Goal: Share content: Share content

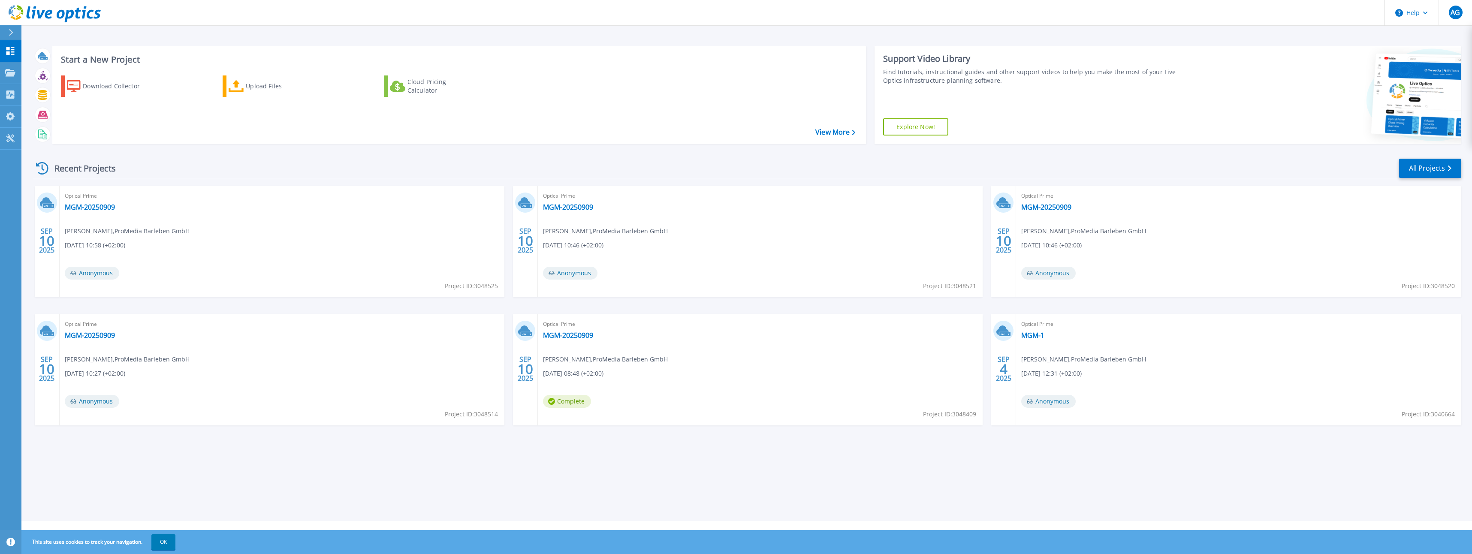
click at [671, 402] on div "Optical Prime MGM-20250909 Arne Graeber , ProMedia Barleben GmbH 09.10.2025, 08…" at bounding box center [760, 369] width 445 height 111
click at [559, 338] on link "MGM-20250909" at bounding box center [568, 335] width 50 height 9
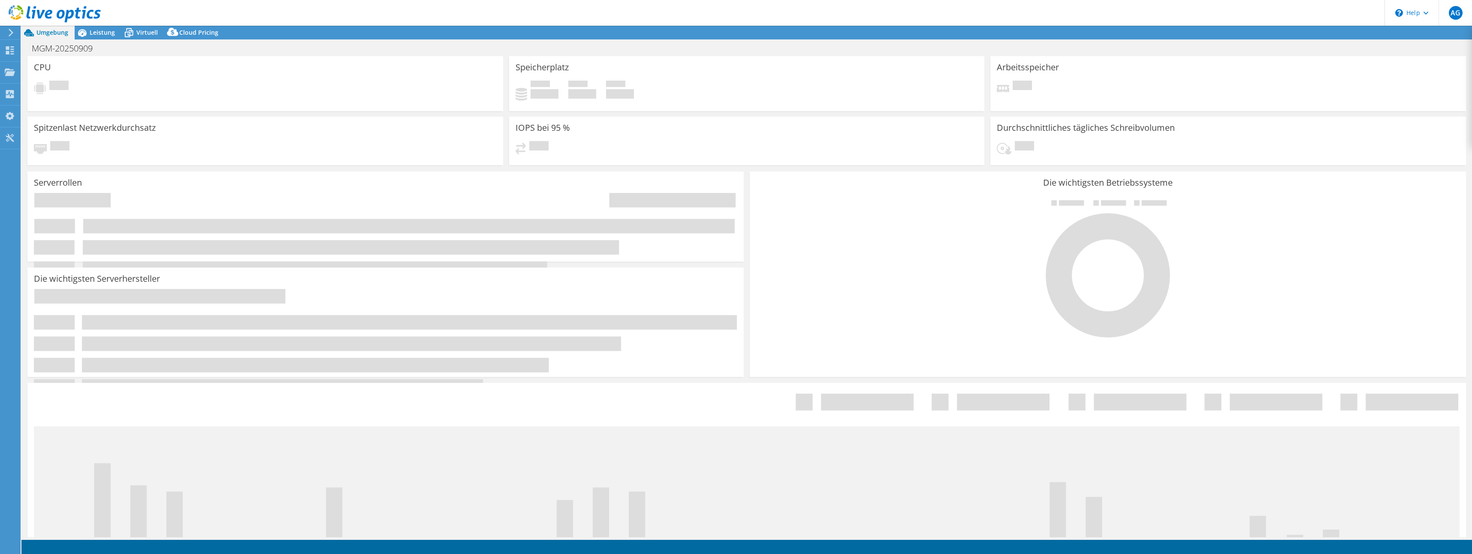
select select "USD"
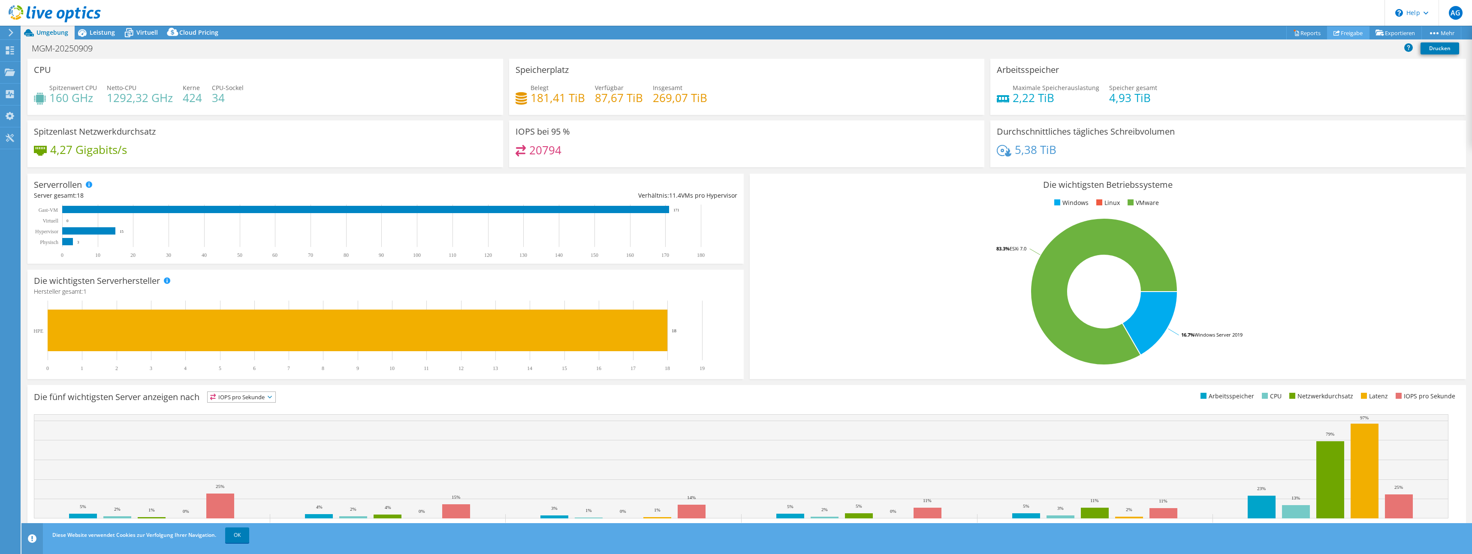
click at [1350, 33] on link "Freigabe" at bounding box center [1348, 32] width 42 height 13
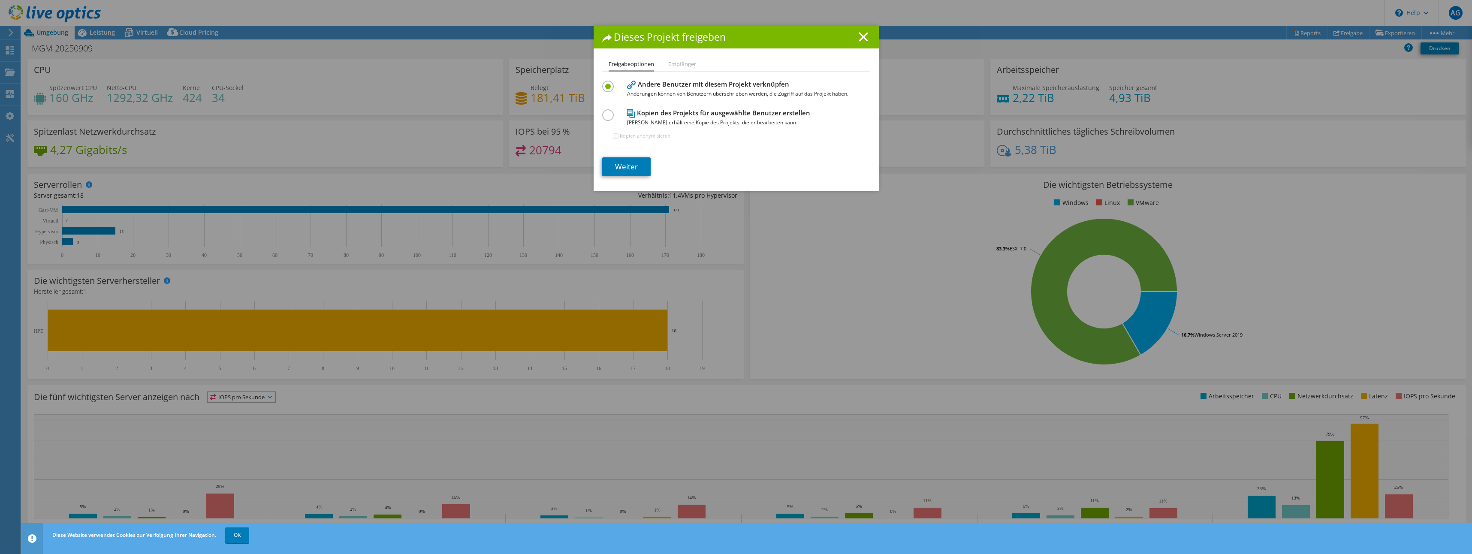
click at [602, 112] on label at bounding box center [609, 110] width 15 height 2
click at [0, 0] on input "radio" at bounding box center [0, 0] width 0 height 0
click at [613, 136] on input "Kopien anonymisieren" at bounding box center [616, 136] width 6 height 6
checkbox input "true"
click at [622, 164] on link "Weiter" at bounding box center [626, 166] width 48 height 19
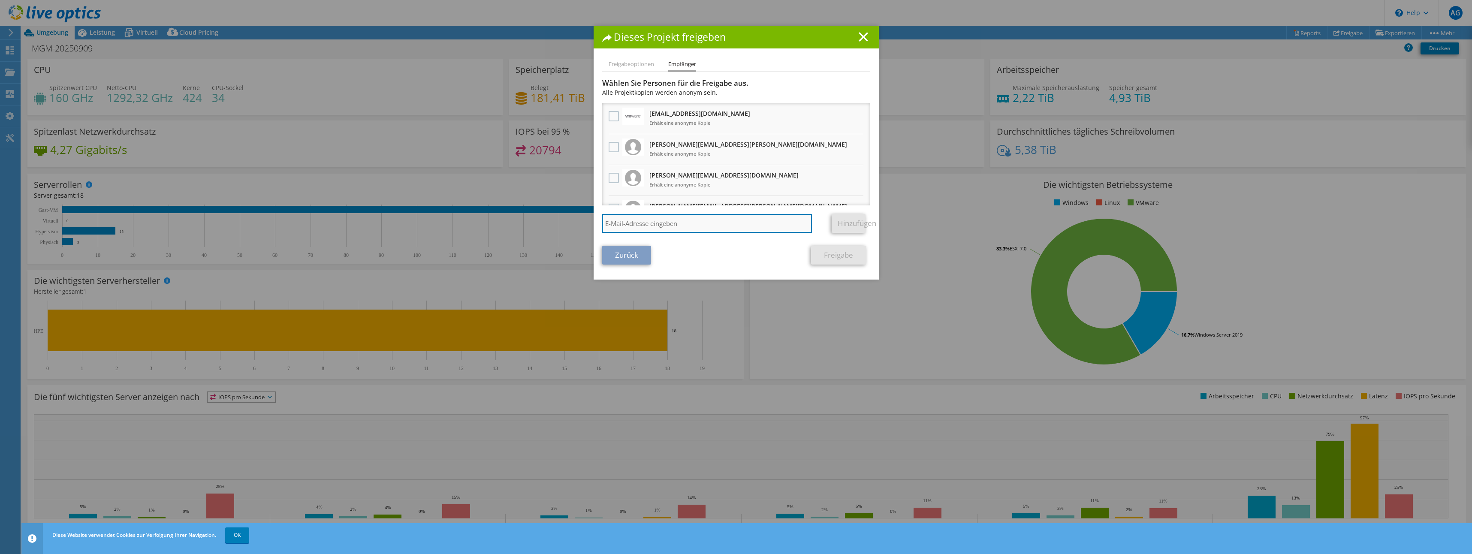
click at [681, 227] on input "search" at bounding box center [707, 223] width 210 height 19
paste input "unter bernd.reinhardt@pmcs.de"
type input "bernd.reinhardt@pmcs.de"
click at [843, 221] on link "Hinzufügen" at bounding box center [849, 223] width 34 height 19
click at [840, 256] on link "Freigabe" at bounding box center [838, 255] width 55 height 19
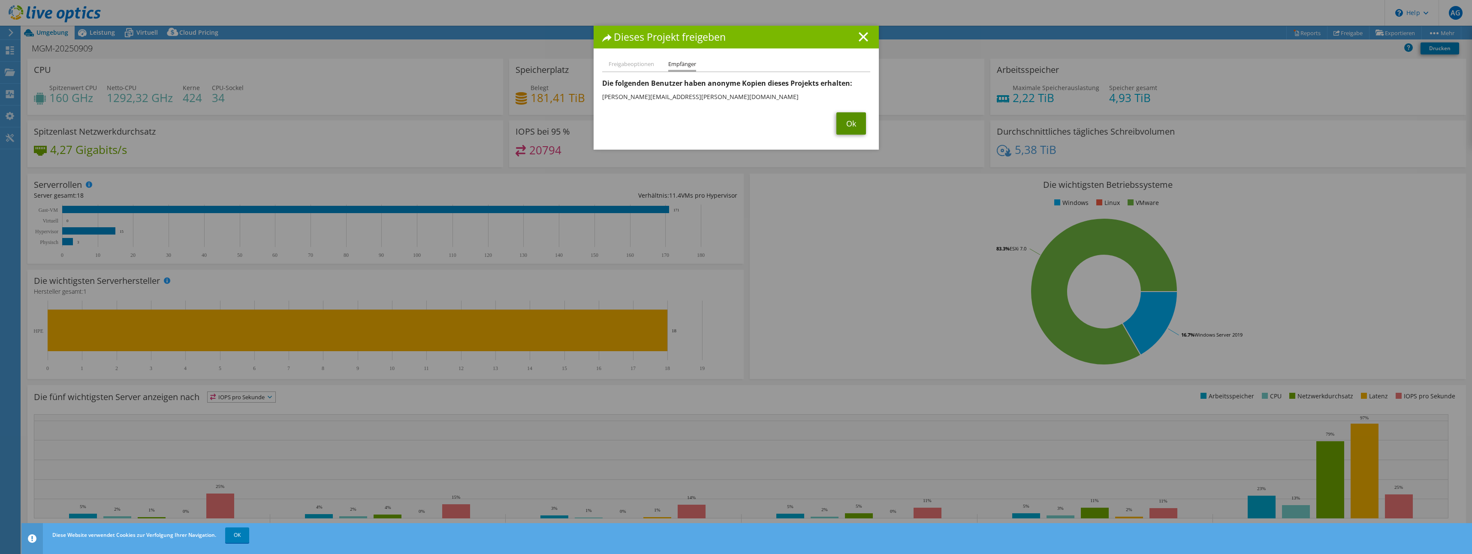
click at [847, 126] on link "Ok" at bounding box center [852, 123] width 30 height 22
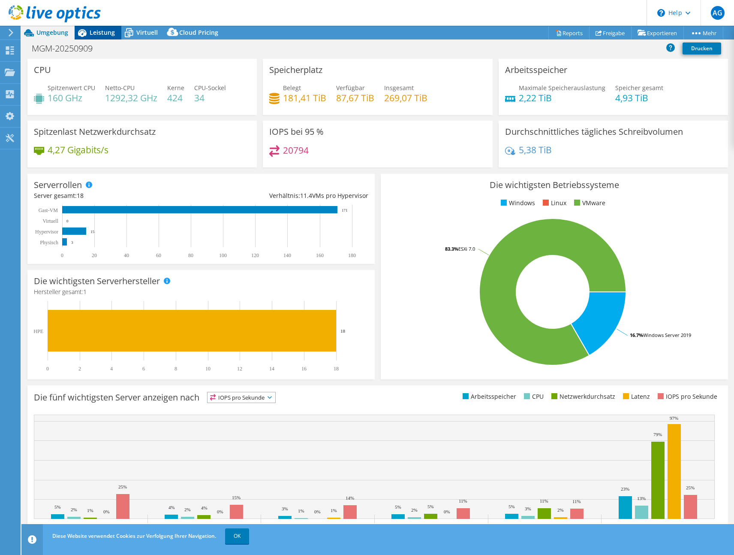
click at [104, 33] on span "Leistung" at bounding box center [102, 32] width 25 height 8
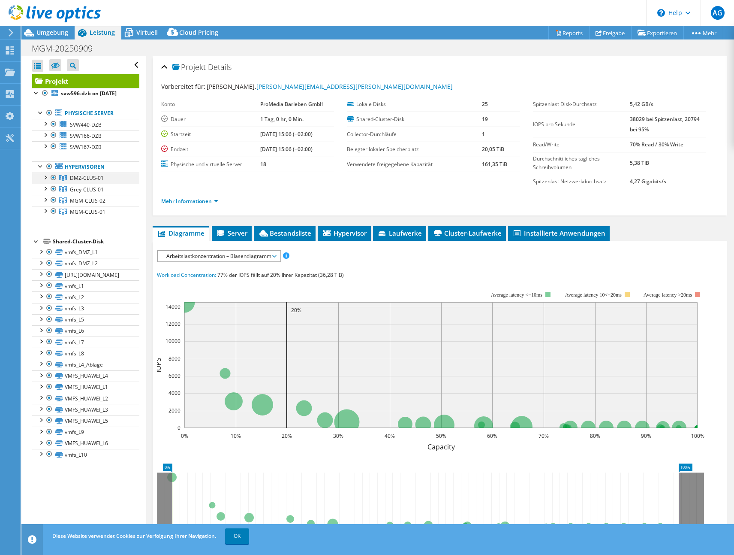
click at [46, 181] on div at bounding box center [45, 176] width 9 height 9
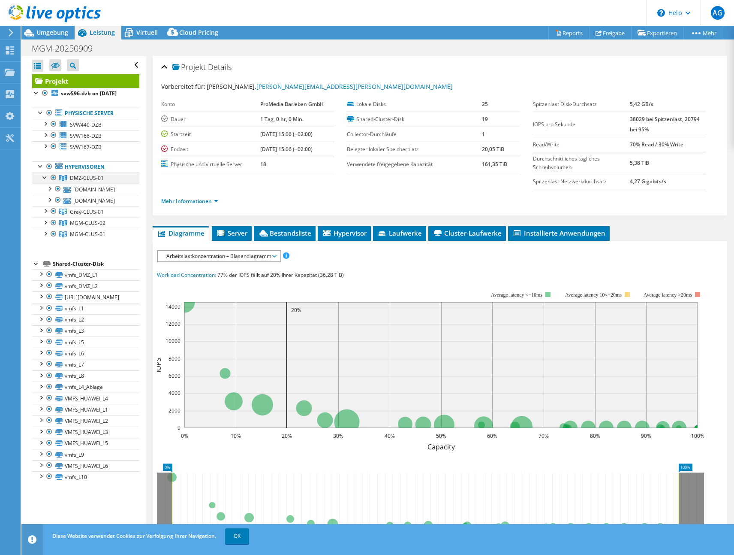
click at [45, 181] on div at bounding box center [45, 176] width 9 height 9
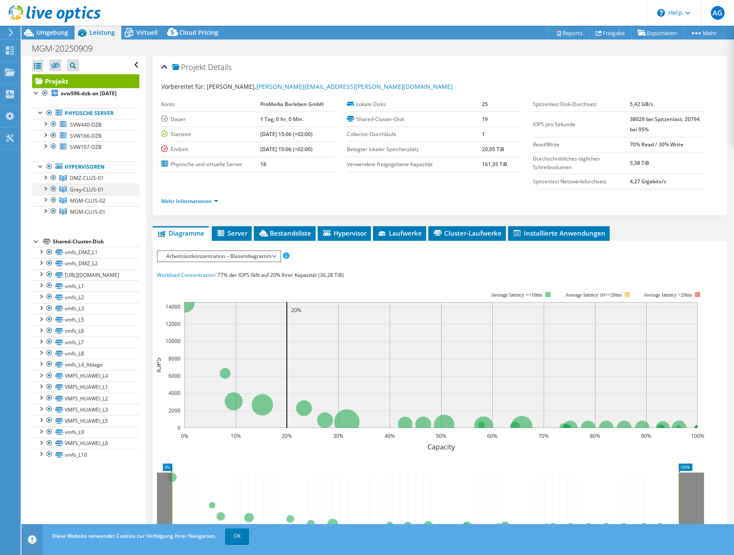
click at [44, 192] on div at bounding box center [45, 188] width 9 height 9
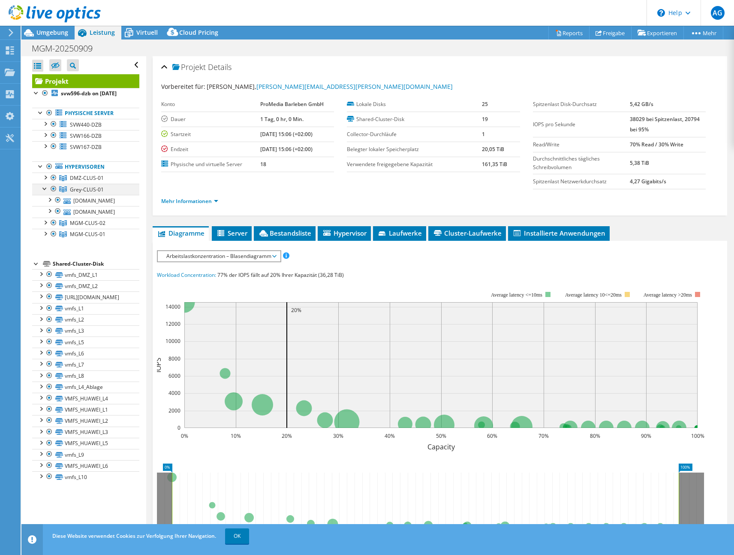
click at [44, 192] on div at bounding box center [45, 188] width 9 height 9
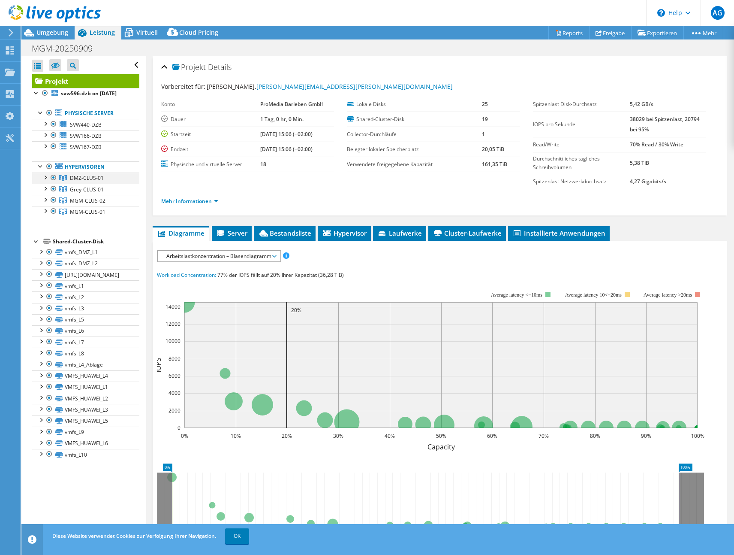
click at [46, 181] on div at bounding box center [45, 176] width 9 height 9
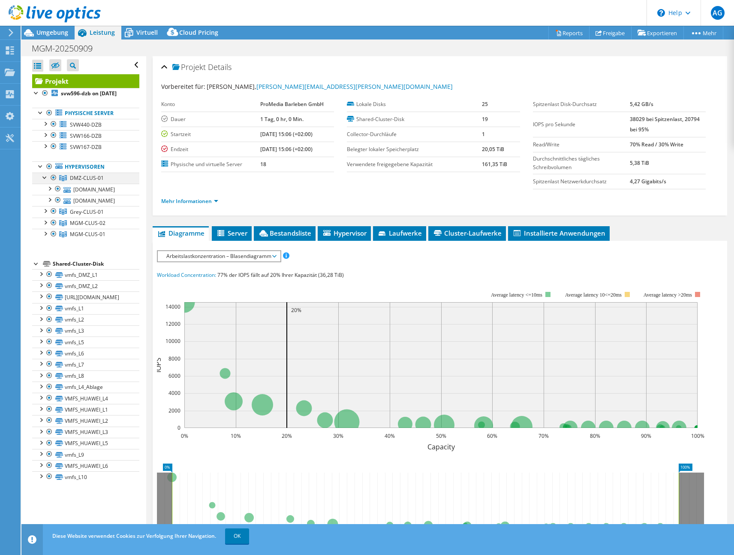
click at [46, 181] on div at bounding box center [45, 176] width 9 height 9
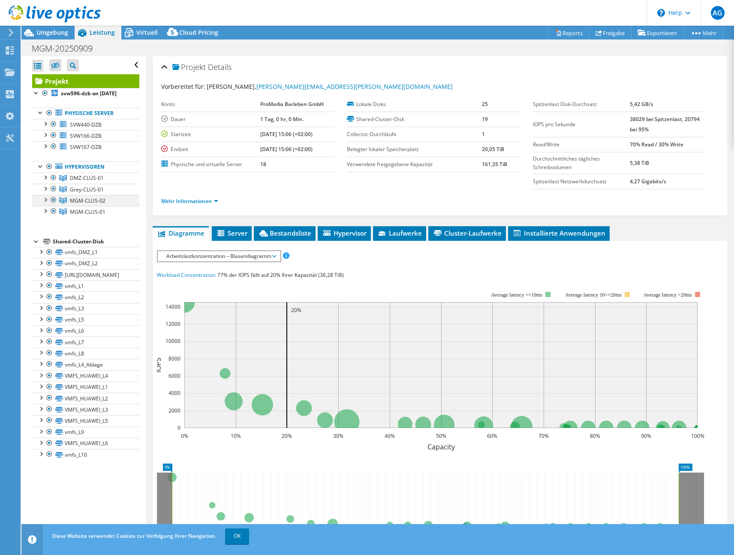
click at [47, 203] on div at bounding box center [45, 199] width 9 height 9
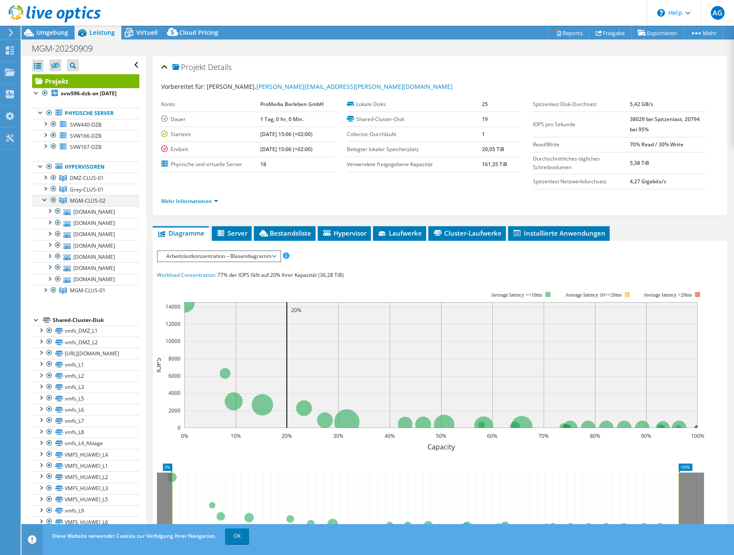
click at [47, 203] on div at bounding box center [45, 199] width 9 height 9
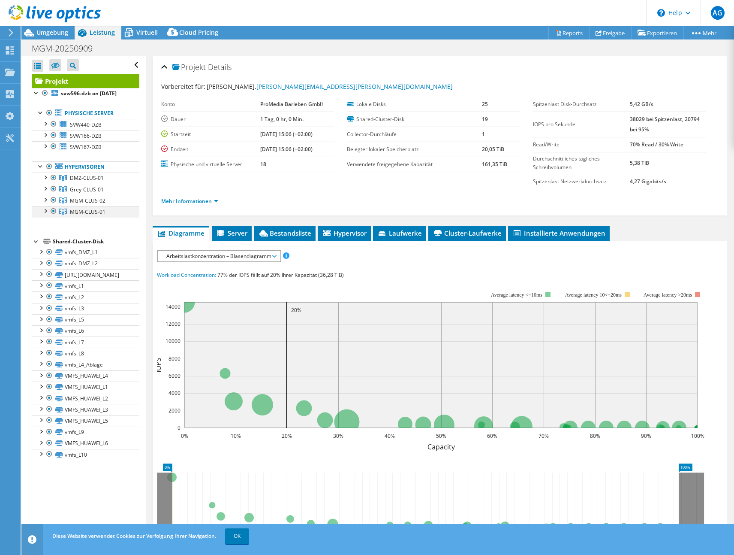
click at [45, 214] on div at bounding box center [45, 210] width 9 height 9
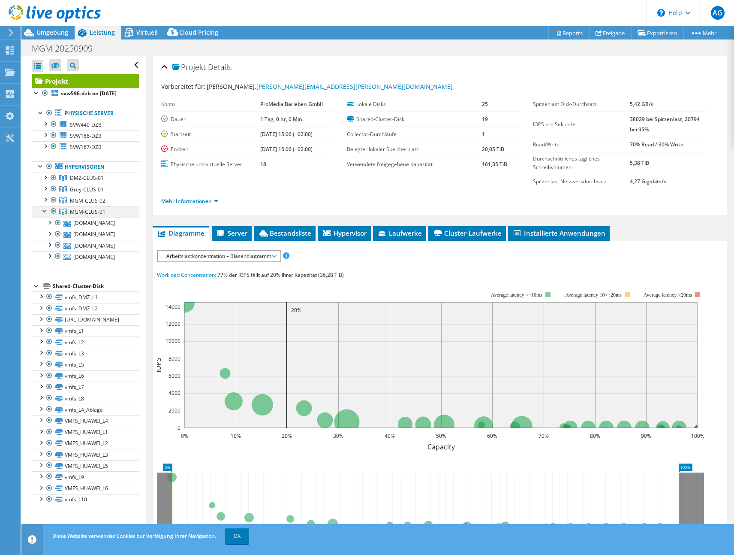
click at [45, 214] on div at bounding box center [45, 210] width 9 height 9
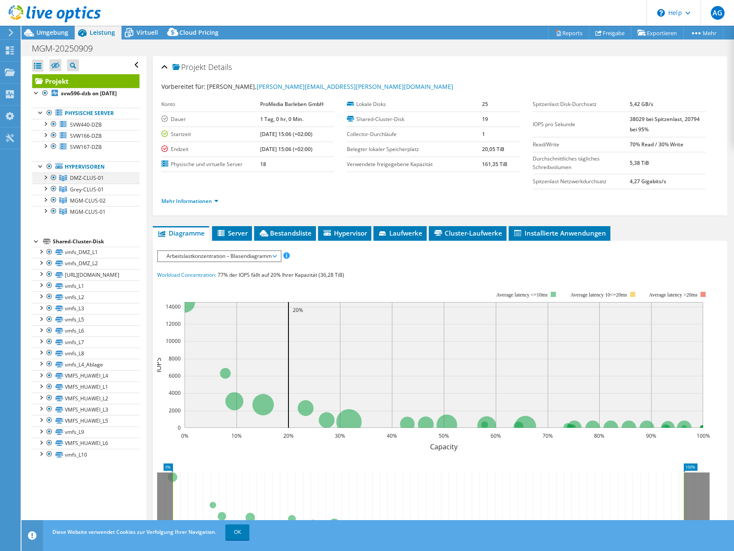
click at [48, 181] on div at bounding box center [45, 176] width 9 height 9
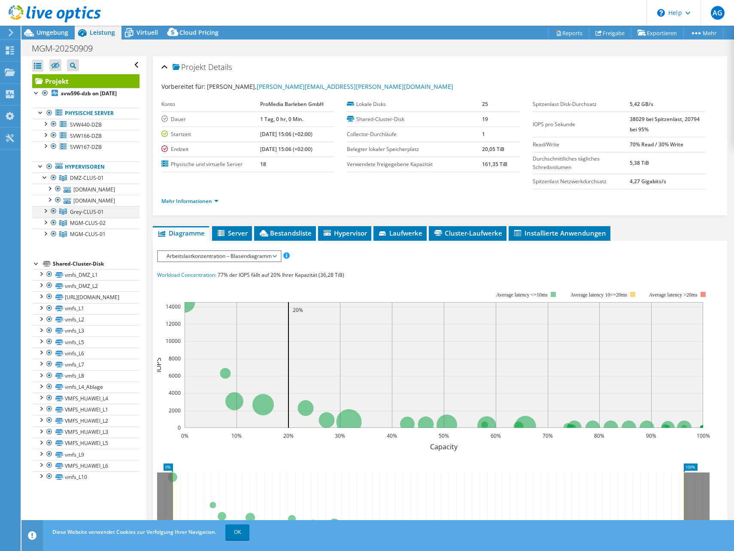
click at [47, 214] on div at bounding box center [45, 210] width 9 height 9
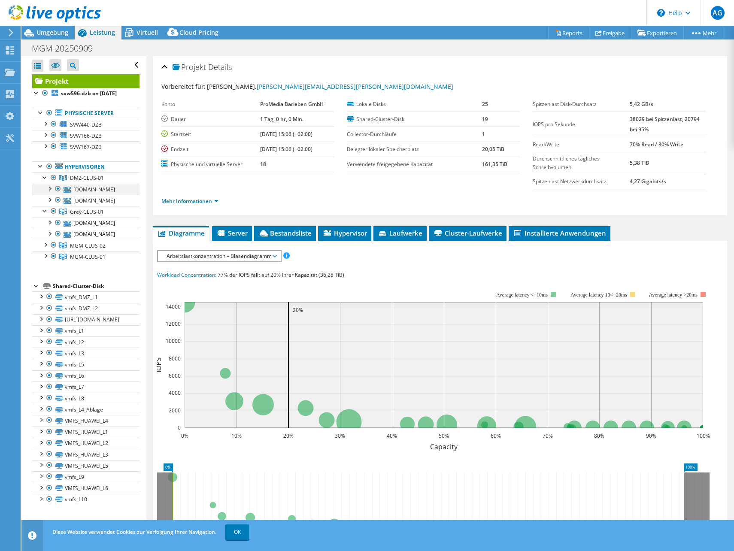
click at [51, 192] on div at bounding box center [49, 188] width 9 height 9
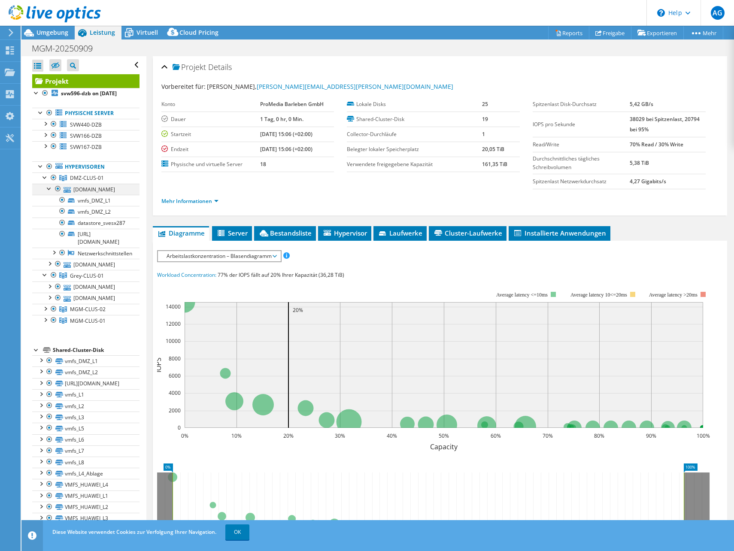
click at [51, 192] on div at bounding box center [49, 188] width 9 height 9
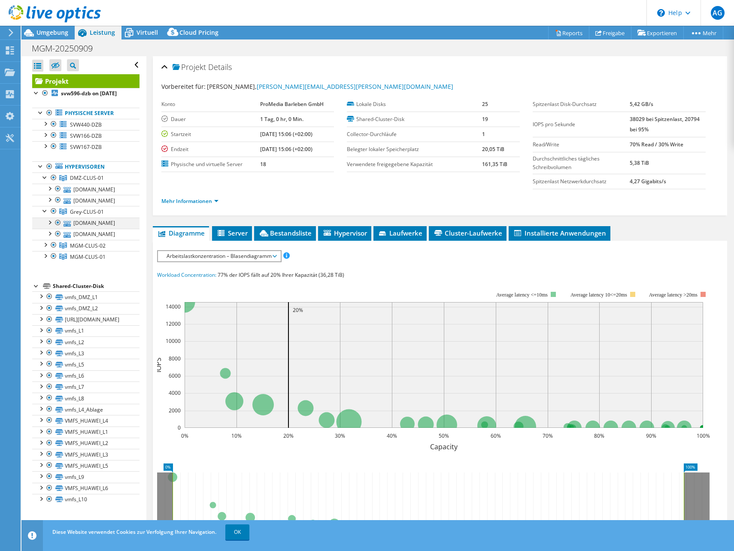
click at [49, 226] on div at bounding box center [49, 222] width 9 height 9
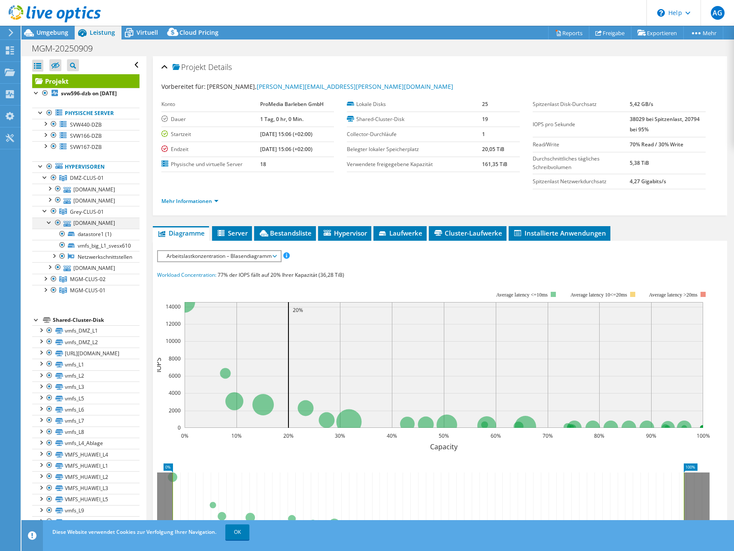
click at [49, 226] on div at bounding box center [49, 222] width 9 height 9
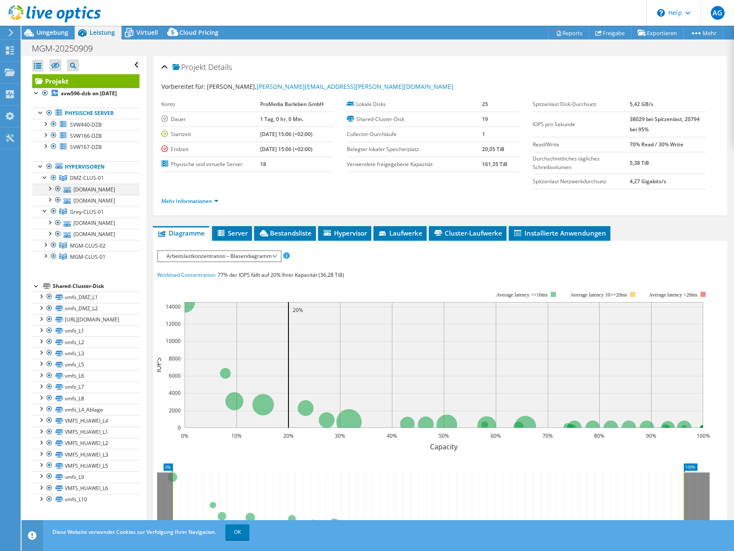
click at [51, 192] on div at bounding box center [49, 188] width 9 height 9
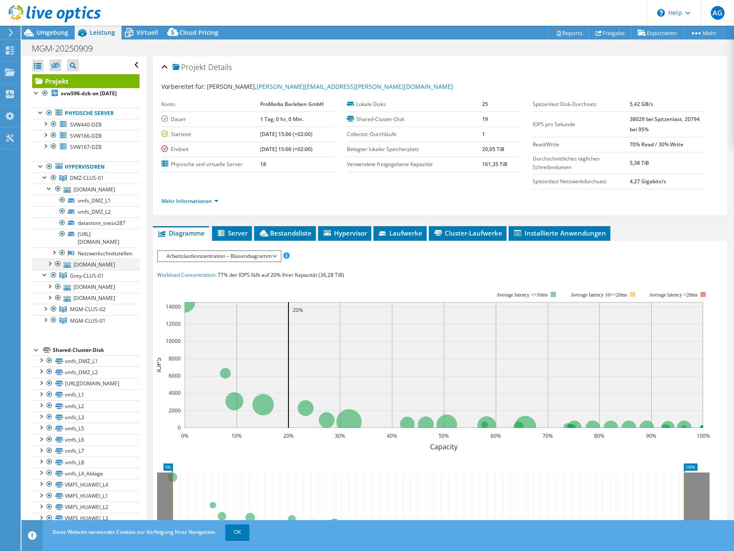
click at [49, 267] on div at bounding box center [49, 263] width 9 height 9
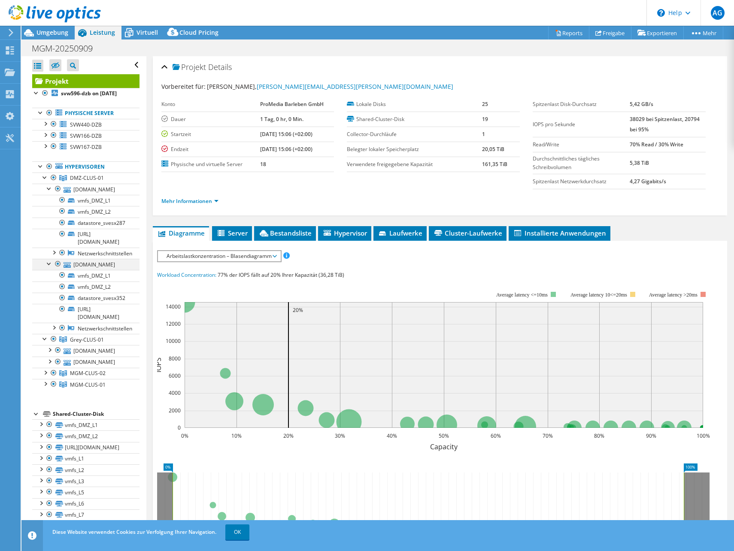
click at [49, 267] on div at bounding box center [49, 263] width 9 height 9
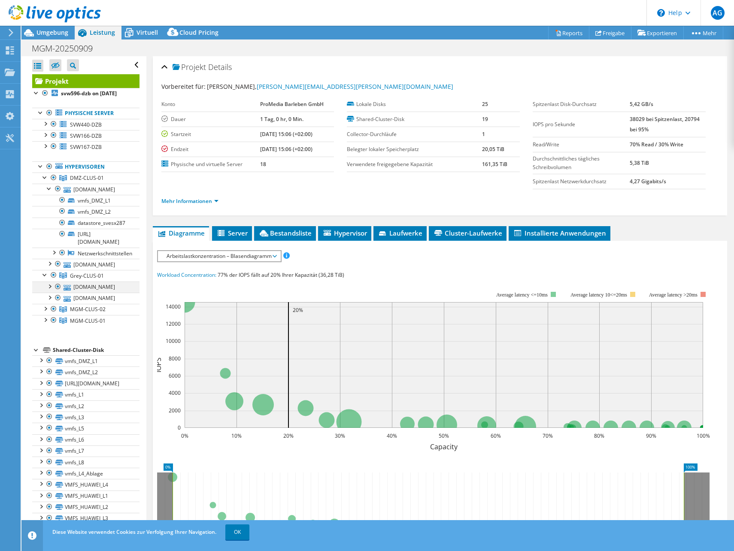
click at [49, 290] on div at bounding box center [49, 285] width 9 height 9
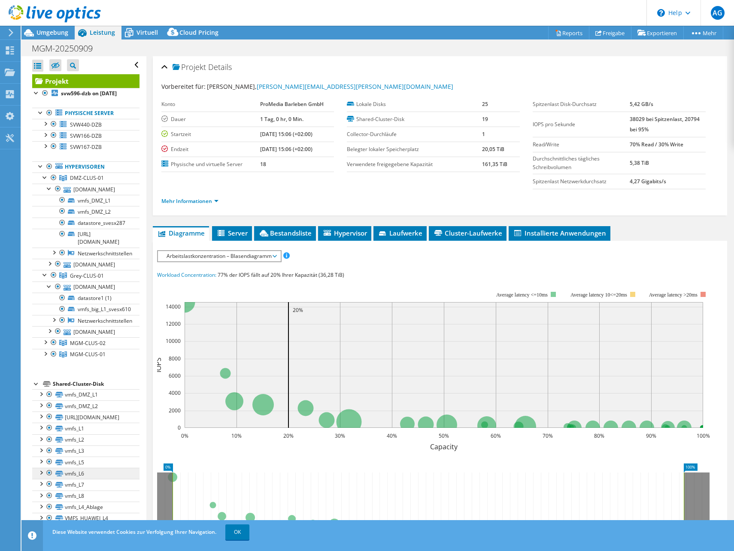
scroll to position [125, 0]
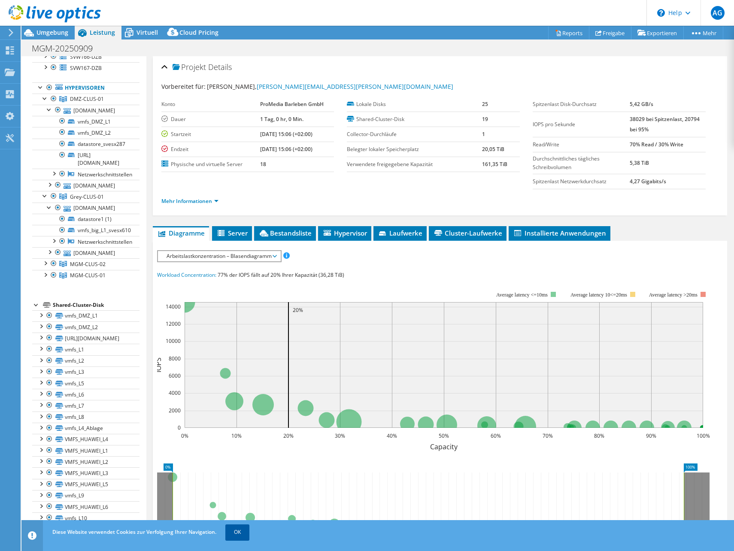
click at [242, 526] on link "OK" at bounding box center [237, 531] width 24 height 15
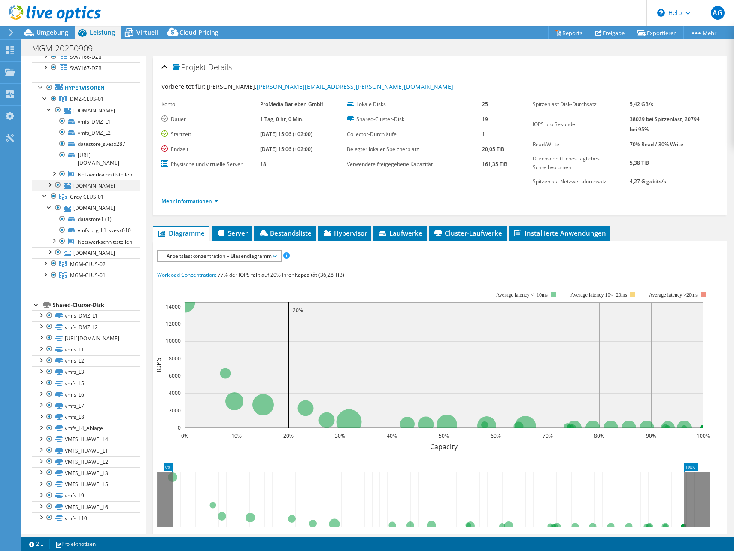
click at [50, 180] on div at bounding box center [49, 184] width 9 height 9
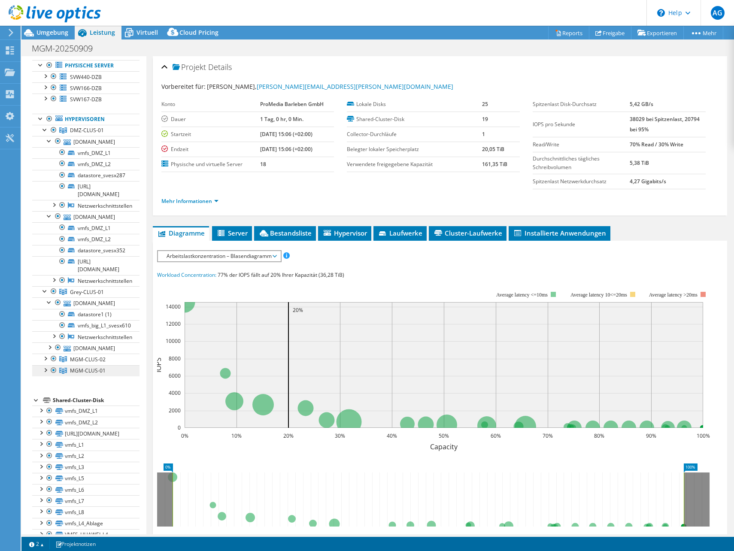
scroll to position [0, 0]
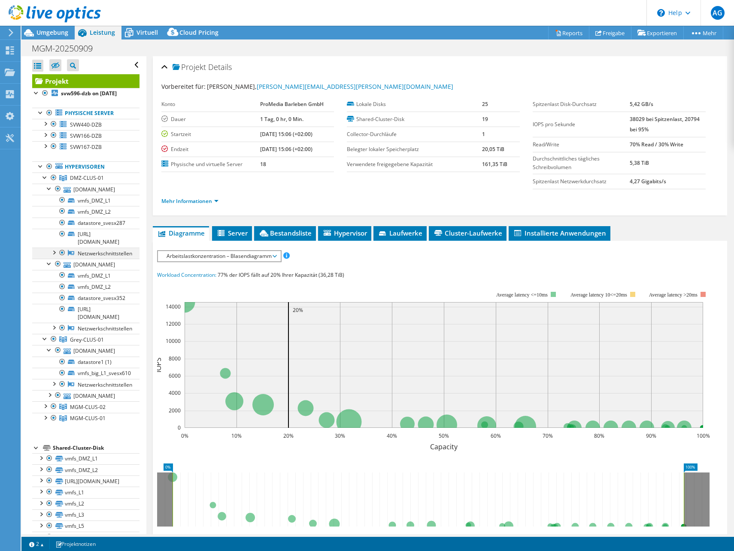
click at [54, 256] on div at bounding box center [53, 252] width 9 height 9
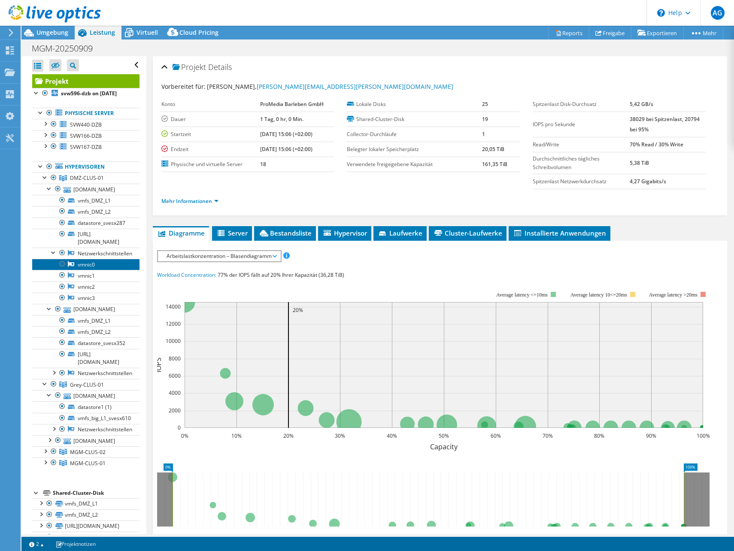
click at [80, 270] on link "vmnic0" at bounding box center [85, 264] width 107 height 11
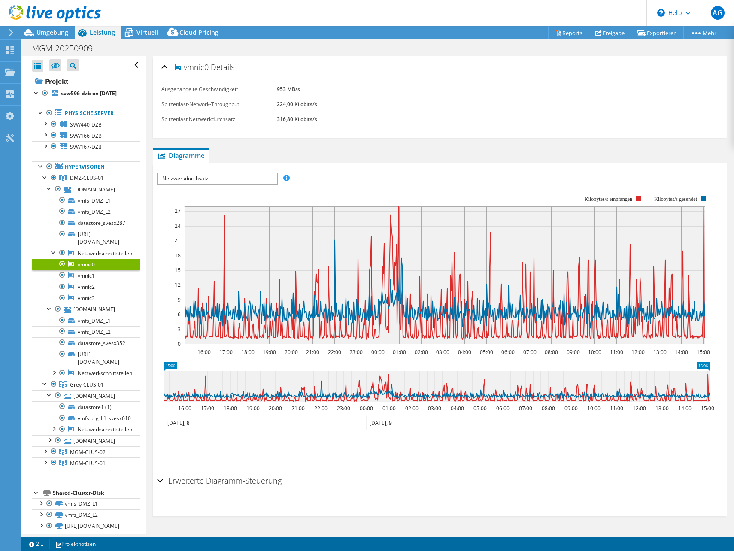
click at [216, 178] on span "Netzwerkdurchsatz" at bounding box center [217, 178] width 119 height 10
click at [214, 179] on span "Netzwerkdurchsatz" at bounding box center [217, 178] width 119 height 10
click at [87, 281] on link "vmnic1" at bounding box center [85, 275] width 107 height 11
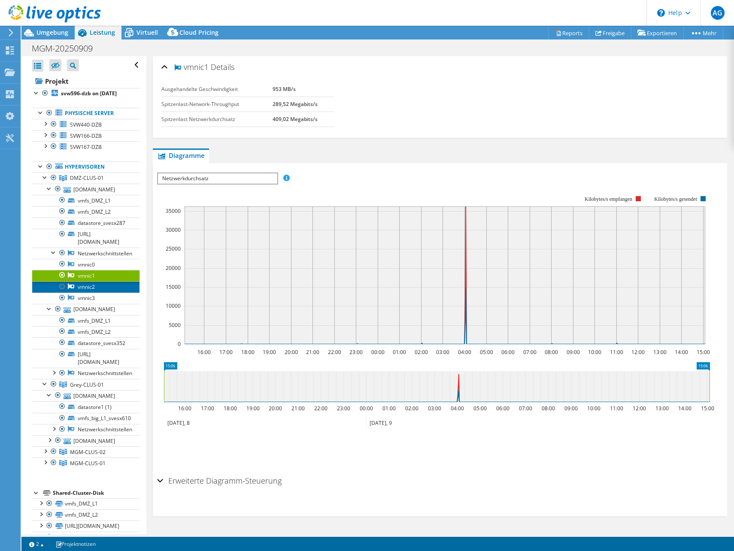
click at [87, 293] on link "vmnic2" at bounding box center [85, 286] width 107 height 11
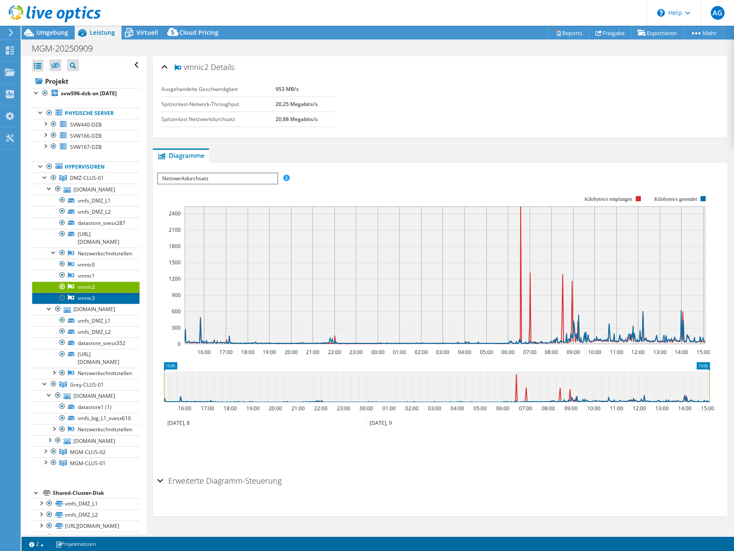
click at [89, 304] on link "vmnic3" at bounding box center [85, 298] width 107 height 11
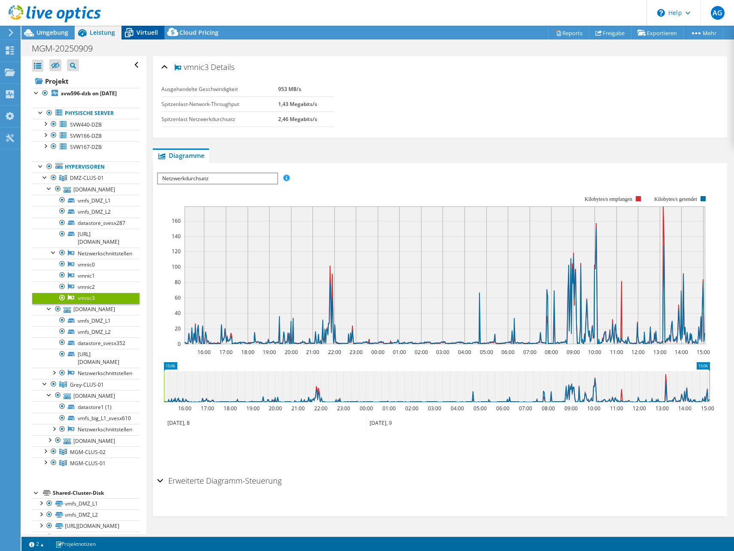
click at [130, 32] on icon at bounding box center [129, 33] width 9 height 7
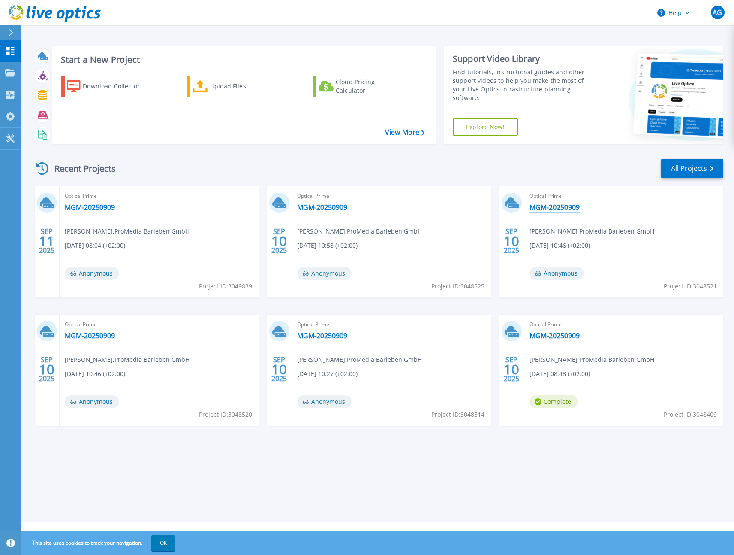
click at [560, 208] on link "MGM-20250909" at bounding box center [555, 207] width 50 height 9
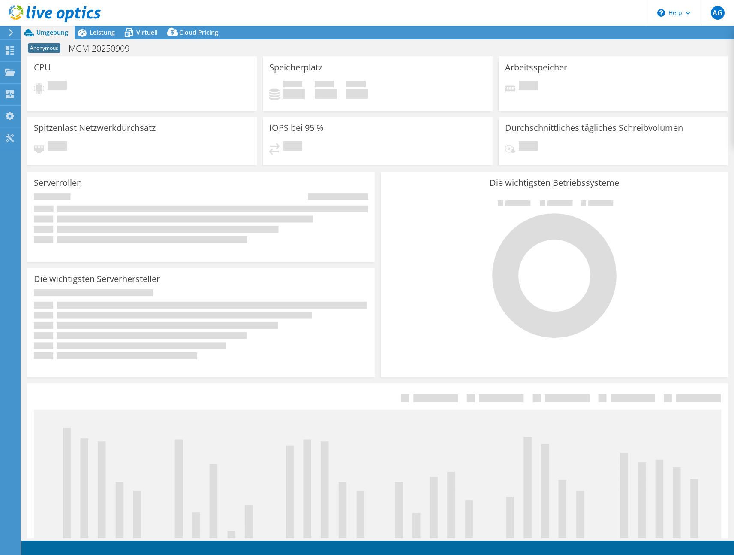
select select "USD"
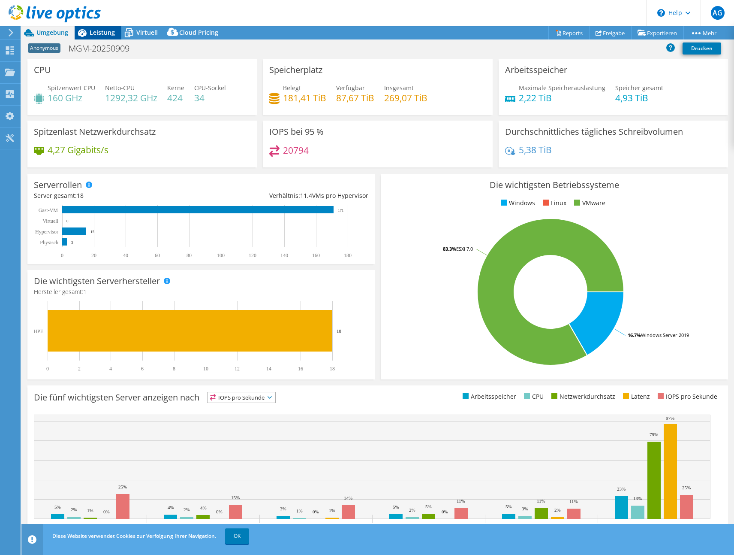
click at [103, 34] on span "Leistung" at bounding box center [102, 32] width 25 height 8
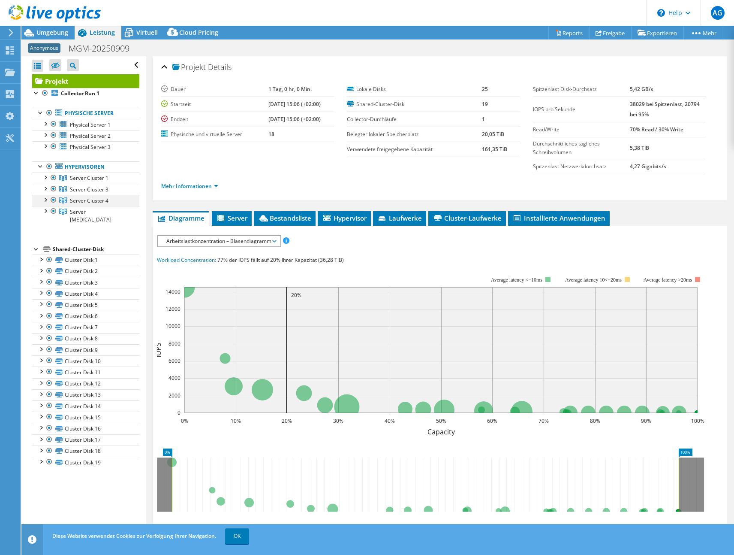
click at [43, 200] on div at bounding box center [45, 199] width 9 height 9
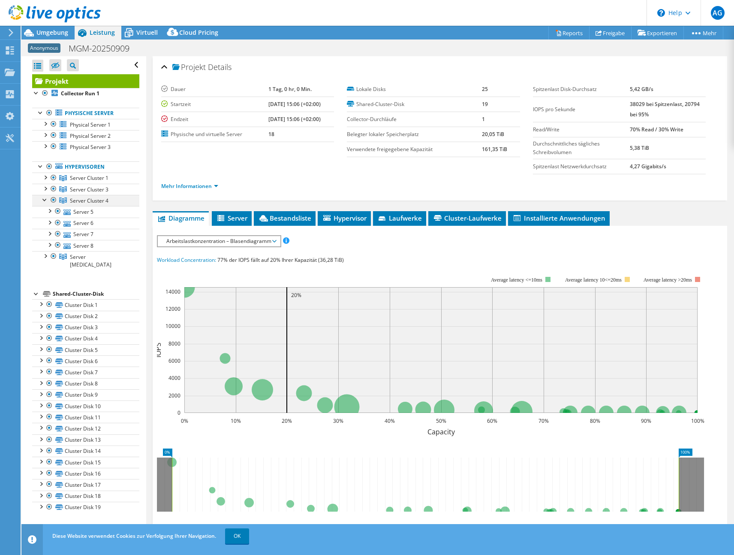
click at [43, 200] on div at bounding box center [45, 199] width 9 height 9
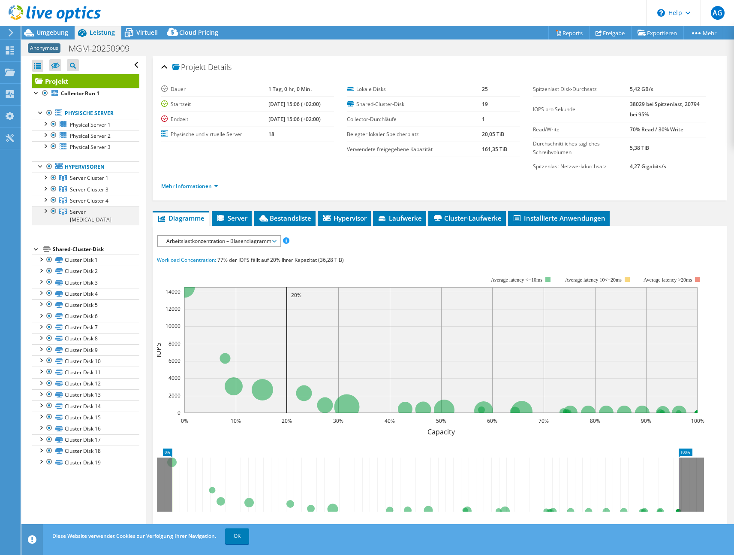
click at [45, 211] on div at bounding box center [45, 210] width 9 height 9
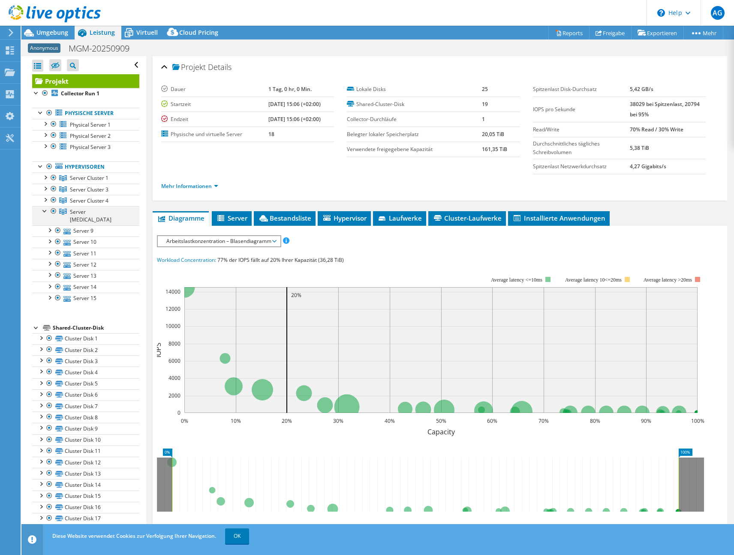
click at [45, 211] on div at bounding box center [45, 210] width 9 height 9
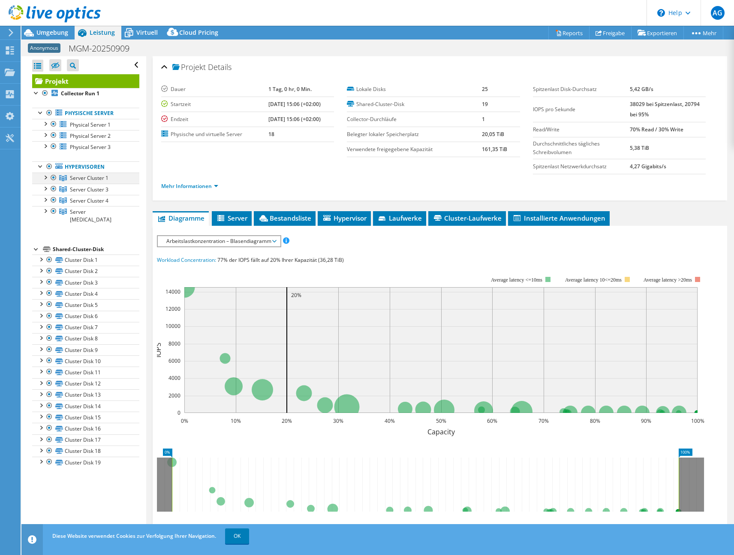
click at [45, 177] on div at bounding box center [45, 176] width 9 height 9
click at [45, 190] on div at bounding box center [45, 188] width 9 height 9
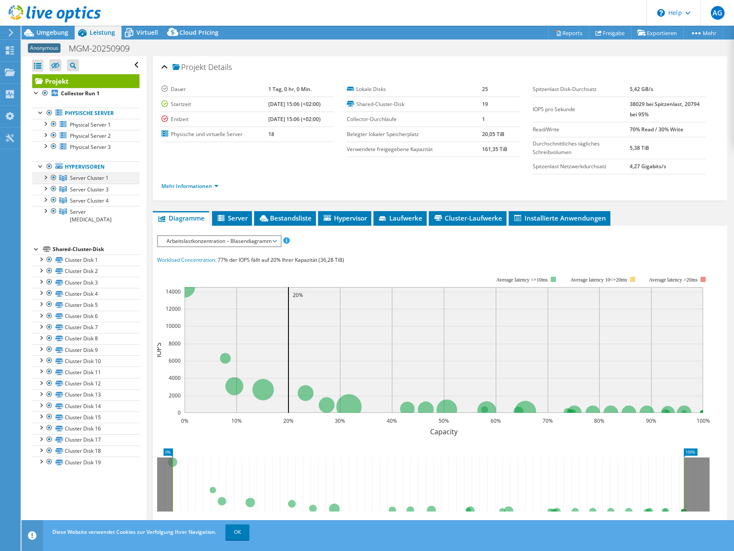
click at [45, 178] on div at bounding box center [45, 176] width 9 height 9
click at [49, 189] on div at bounding box center [49, 188] width 9 height 9
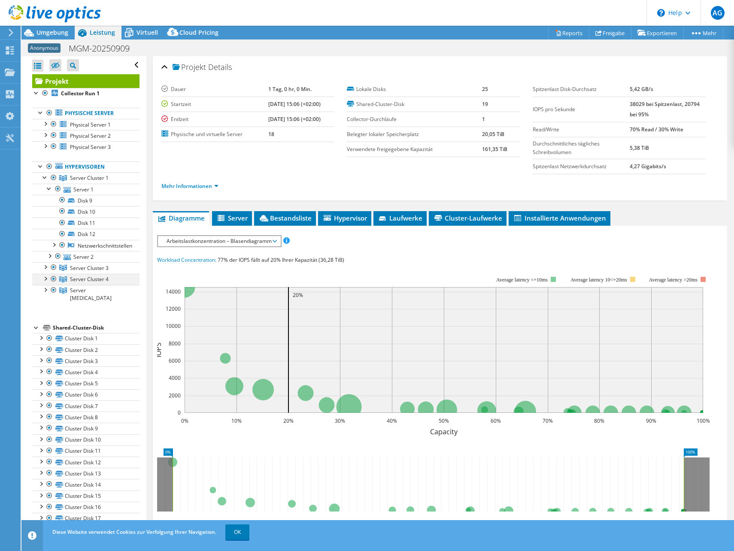
click at [47, 278] on div at bounding box center [45, 278] width 9 height 9
click at [45, 281] on div at bounding box center [45, 278] width 9 height 9
click at [45, 268] on div at bounding box center [45, 266] width 9 height 9
click at [50, 279] on div at bounding box center [49, 278] width 9 height 9
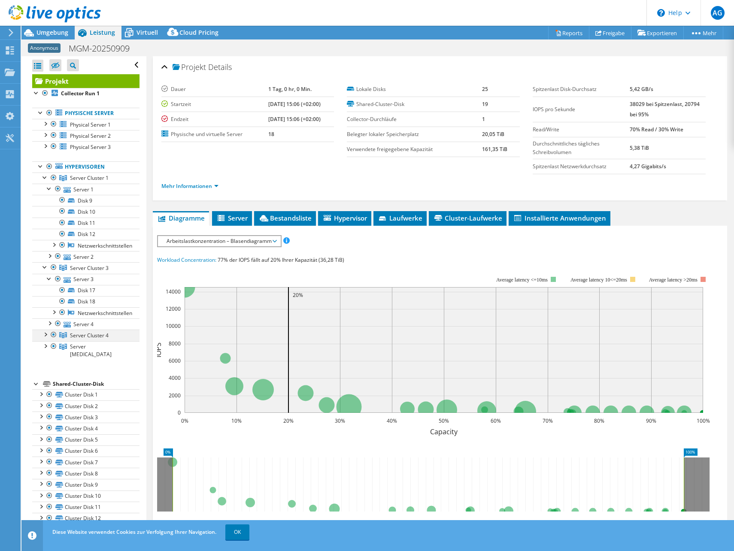
click at [46, 334] on div at bounding box center [45, 333] width 9 height 9
click at [47, 390] on div at bounding box center [45, 390] width 9 height 9
